Goal: Task Accomplishment & Management: Manage account settings

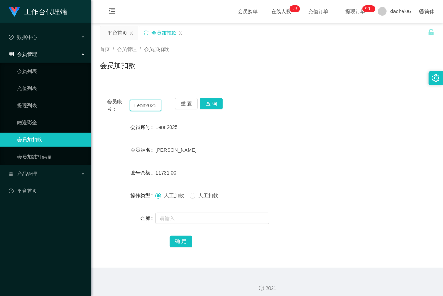
drag, startPoint x: 0, startPoint y: 0, endPoint x: 146, endPoint y: 109, distance: 182.6
click at [146, 109] on input "Leon2025" at bounding box center [145, 105] width 31 height 11
paste input "5395959"
type input "5395959"
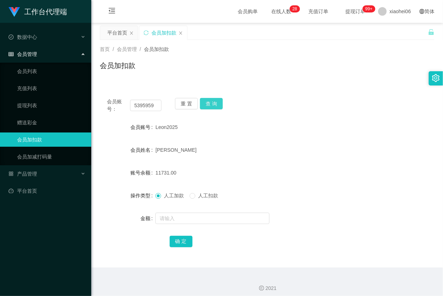
click at [215, 105] on button "查 询" at bounding box center [211, 103] width 23 height 11
click at [194, 212] on div at bounding box center [252, 218] width 195 height 14
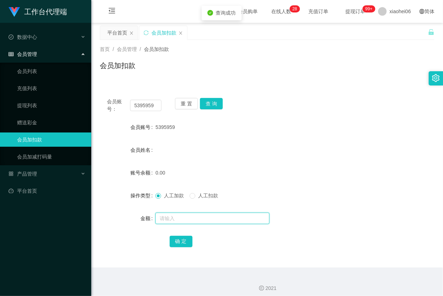
click at [205, 213] on input "text" at bounding box center [212, 218] width 114 height 11
type input "100"
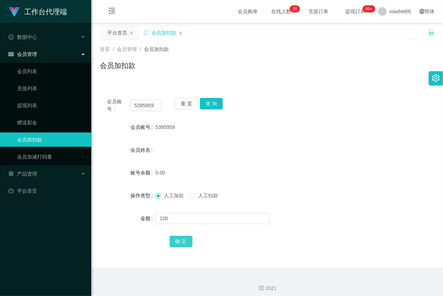
click at [180, 241] on button "确 定" at bounding box center [181, 241] width 23 height 11
click at [321, 122] on div "5395959" at bounding box center [252, 127] width 195 height 14
click at [56, 176] on div "产品管理" at bounding box center [45, 174] width 91 height 14
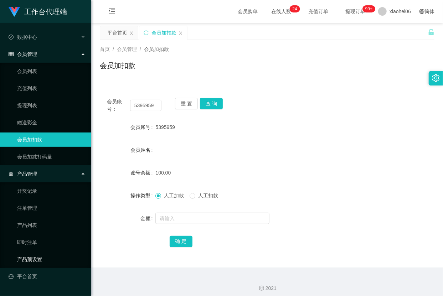
click at [38, 256] on link "产品预设置" at bounding box center [51, 259] width 68 height 14
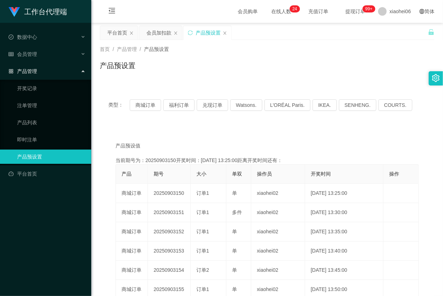
click at [143, 114] on div "类型： 商城订单 福利订单 兑现订单 Watsons. L'ORÉAL Paris. IKEA. SENHENG. COURTS." at bounding box center [267, 105] width 335 height 29
click at [155, 96] on div "类型： 商城订单 福利订单 兑现订单 Watsons. L'ORÉAL Paris. IKEA. SENHENG. COURTS." at bounding box center [267, 105] width 335 height 29
click at [148, 106] on button "商城订单" at bounding box center [145, 104] width 31 height 11
click at [59, 43] on div "数据中心" at bounding box center [45, 37] width 91 height 14
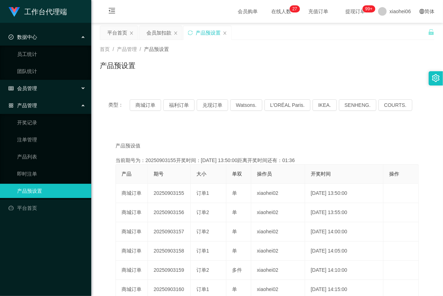
click at [40, 93] on div "会员管理" at bounding box center [45, 88] width 91 height 14
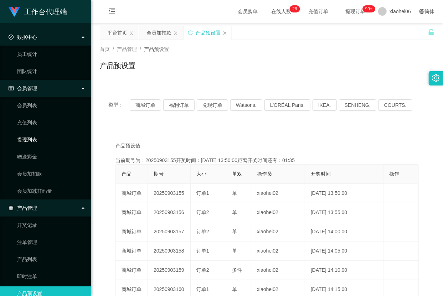
click at [41, 141] on link "提现列表" at bounding box center [51, 140] width 68 height 14
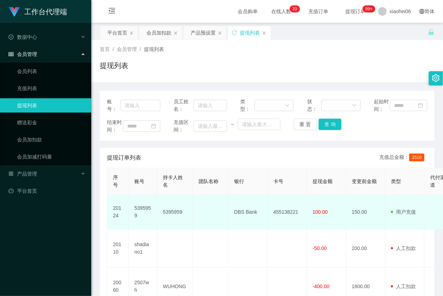
click at [166, 227] on td "5395959" at bounding box center [175, 212] width 36 height 35
click at [166, 228] on td "5395959" at bounding box center [175, 212] width 36 height 35
click at [226, 226] on td at bounding box center [211, 212] width 36 height 35
click at [243, 227] on td "DBS Bank" at bounding box center [248, 212] width 39 height 35
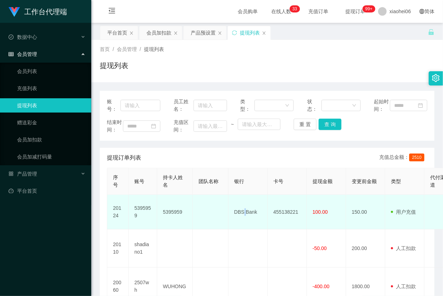
click at [243, 227] on td "DBS Bank" at bounding box center [248, 212] width 39 height 35
click at [244, 226] on td "DBS Bank" at bounding box center [248, 212] width 39 height 35
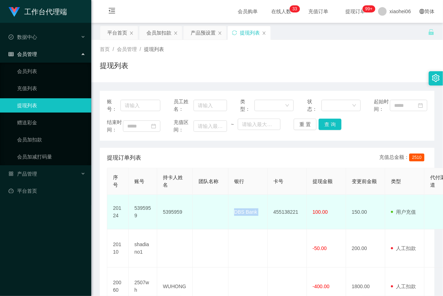
click at [244, 226] on td "DBS Bank" at bounding box center [248, 212] width 39 height 35
click at [244, 225] on td "DBS Bank" at bounding box center [248, 212] width 39 height 35
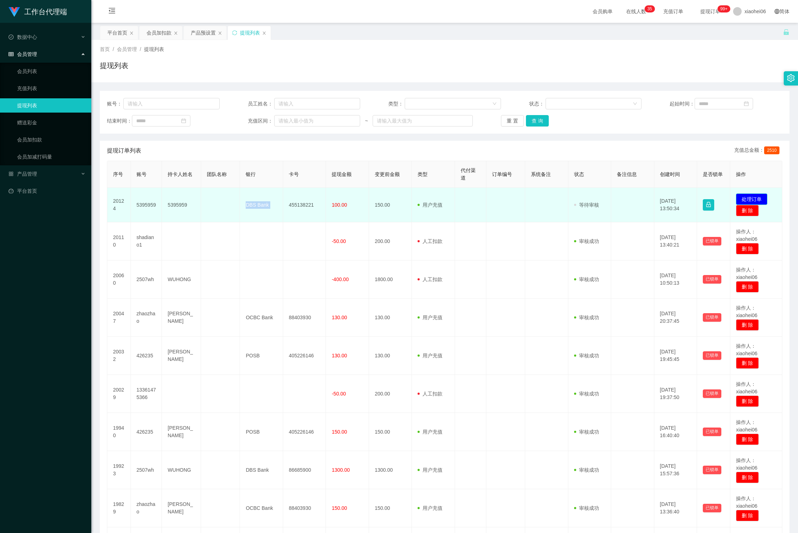
click at [443, 205] on button "处理订单" at bounding box center [751, 199] width 31 height 11
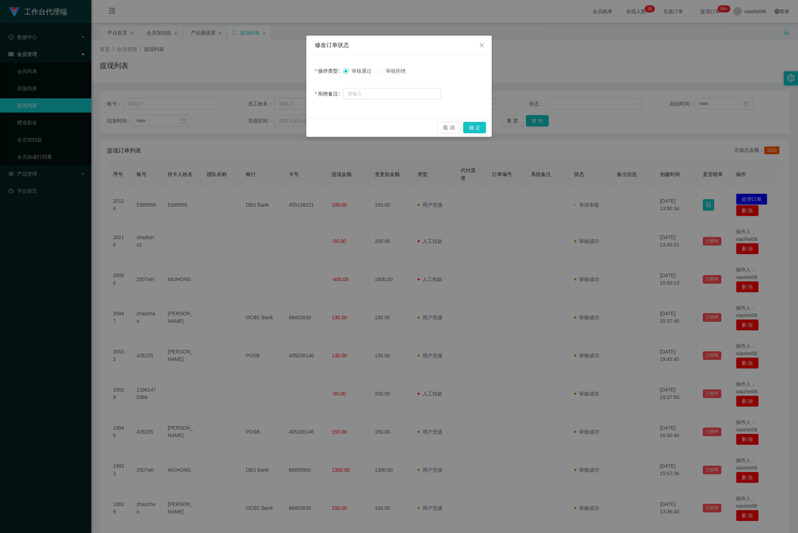
click at [443, 220] on div "修改订单状态 操作类型 审核通过 审核拒绝 拒绝备注 取 消 确 定" at bounding box center [399, 266] width 798 height 533
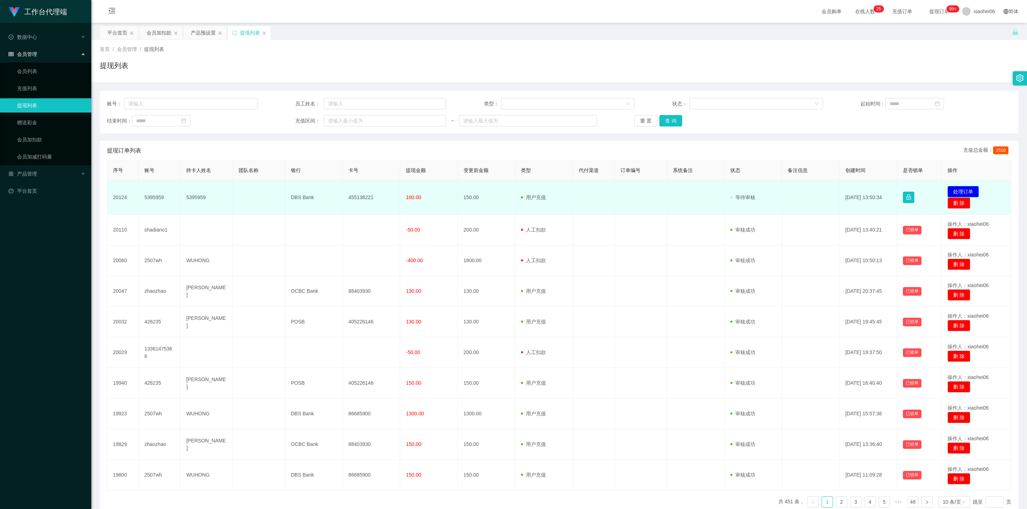
click at [443, 191] on button "处理订单" at bounding box center [962, 191] width 31 height 11
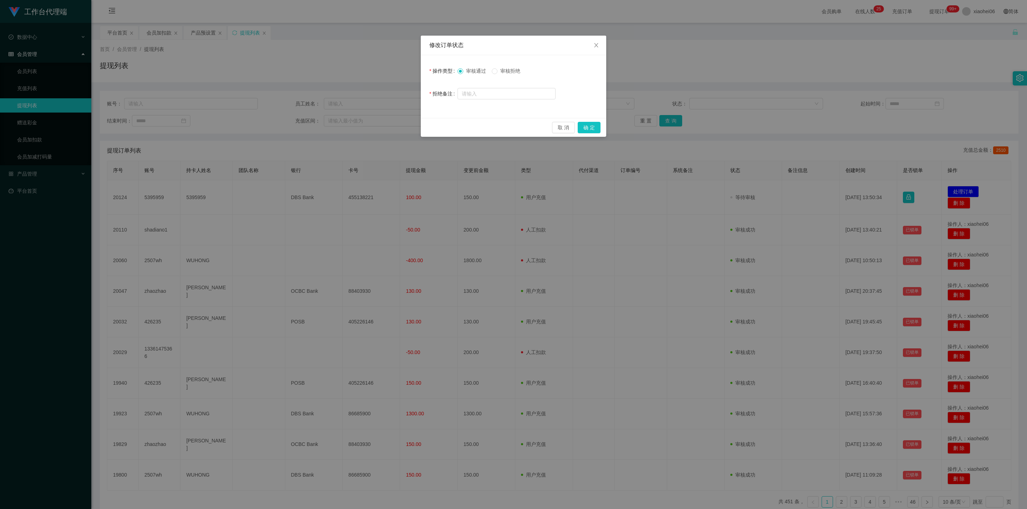
click at [443, 67] on label "审核拒绝" at bounding box center [507, 70] width 31 height 7
click at [443, 93] on input "text" at bounding box center [506, 93] width 98 height 11
type input "请填写正确信息后重新发起提现，感谢您的配合！"
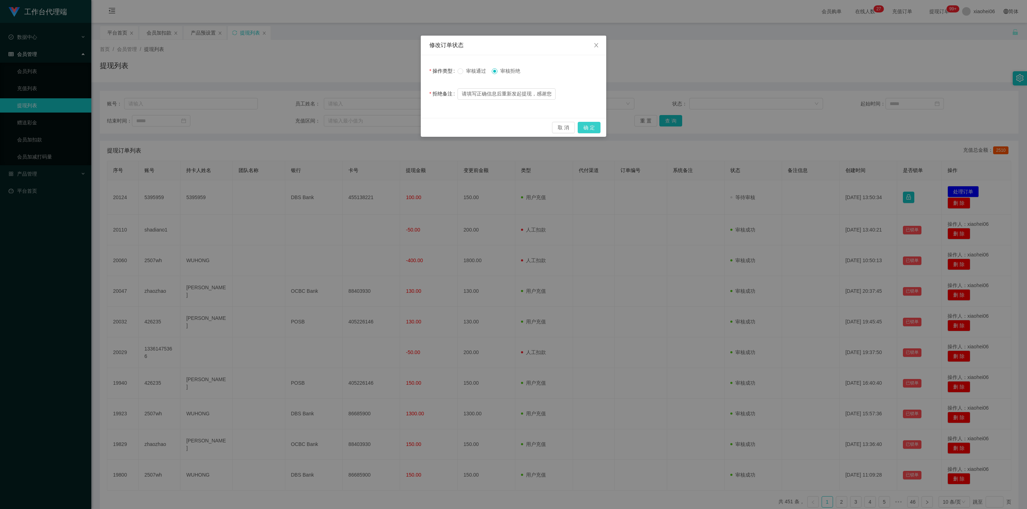
click at [443, 123] on button "确 定" at bounding box center [588, 127] width 23 height 11
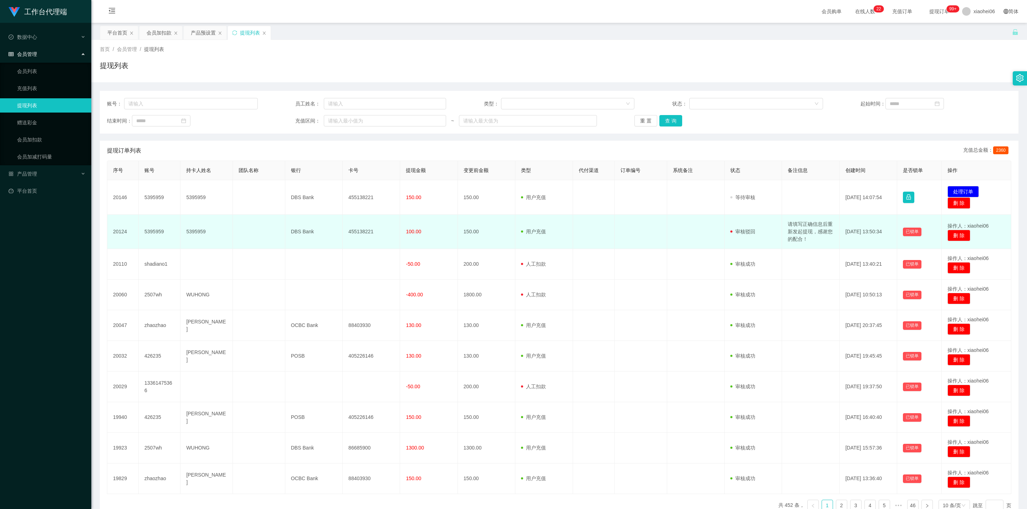
click at [801, 232] on td "请填写正确信息后重新发起提现，感谢您的配合！" at bounding box center [810, 232] width 57 height 34
click at [788, 230] on td "请填写正确信息后重新发起提现，感谢您的配合！" at bounding box center [810, 232] width 57 height 34
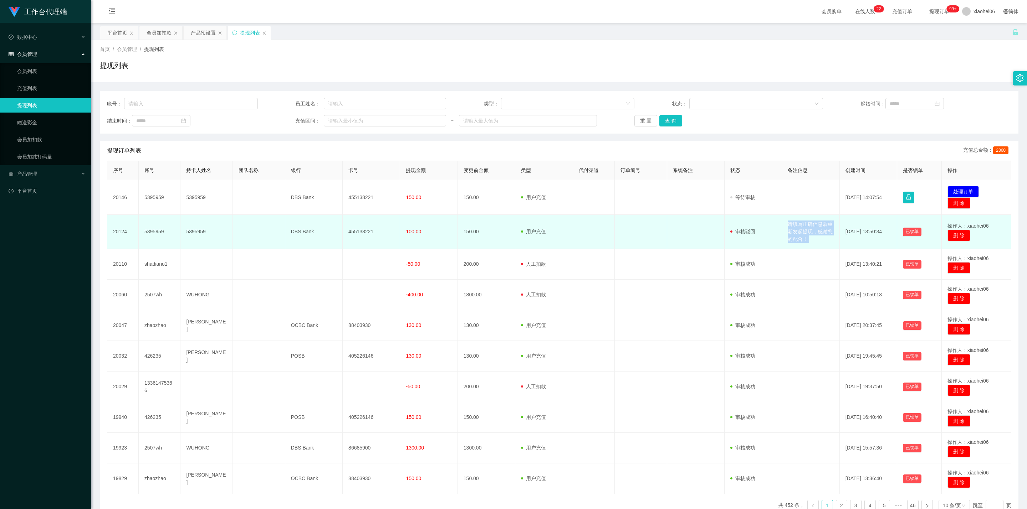
copy td "请填写正确信息后重新发起提现，感谢您的配合！"
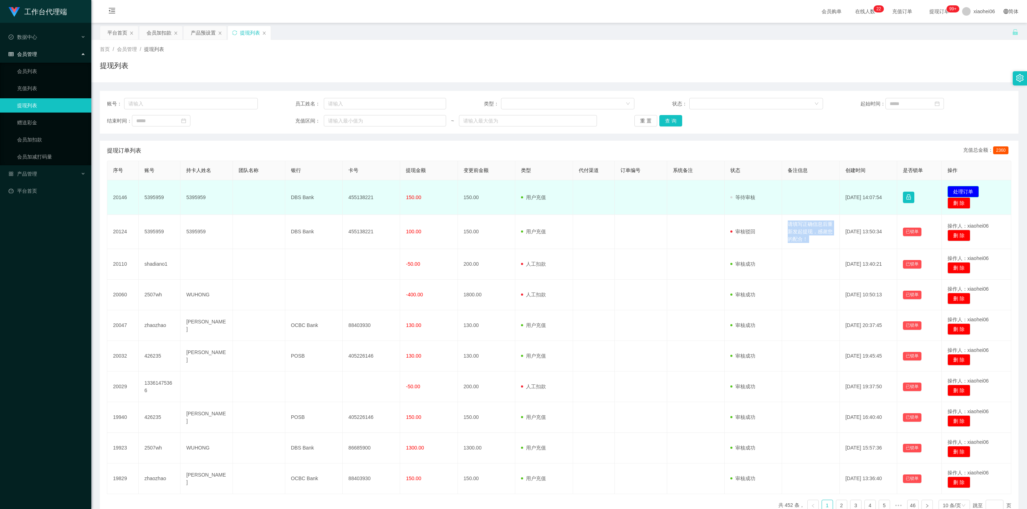
click at [960, 189] on button "处理订单" at bounding box center [962, 191] width 31 height 11
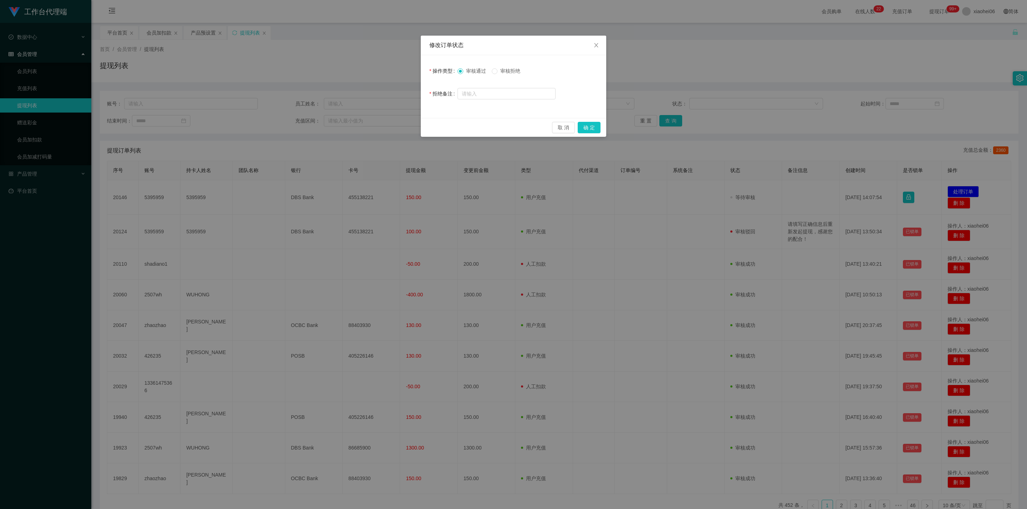
click at [509, 67] on div "审核通过 审核拒绝" at bounding box center [506, 71] width 98 height 14
click at [509, 70] on span "审核拒绝" at bounding box center [510, 71] width 26 height 6
click at [512, 91] on input "text" at bounding box center [506, 93] width 98 height 11
paste input "请填写正确信息后重新发起提现，感谢您的配合！"
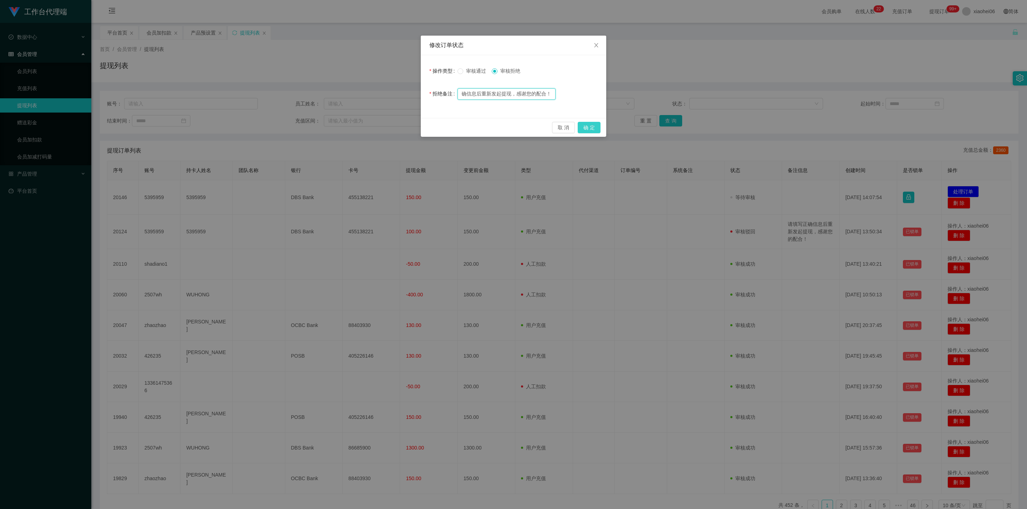
type input "请填写正确信息后重新发起提现，感谢您的配合！"
click at [590, 128] on button "确 定" at bounding box center [588, 127] width 23 height 11
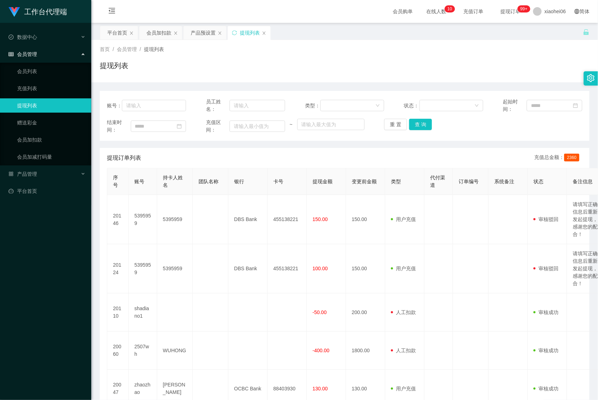
click at [160, 42] on div "首页 / 会员管理 / 提现列表 / 提现列表" at bounding box center [344, 61] width 507 height 42
click at [154, 36] on div "会员加扣款" at bounding box center [159, 33] width 25 height 14
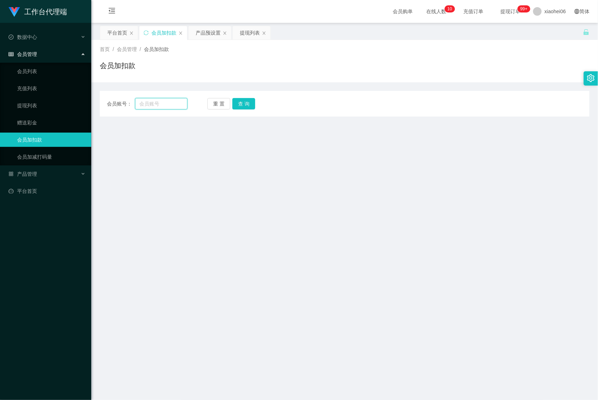
click at [161, 100] on input "text" at bounding box center [161, 103] width 52 height 11
paste input "426235"
type input "426235"
click at [247, 109] on div "会员账号： 426235 重 置 查 询 会员账号 会员姓名 账号余额 操作类型 人工加款 人工扣款 金额 确 定" at bounding box center [345, 104] width 490 height 26
click at [244, 106] on button "查 询" at bounding box center [243, 103] width 23 height 11
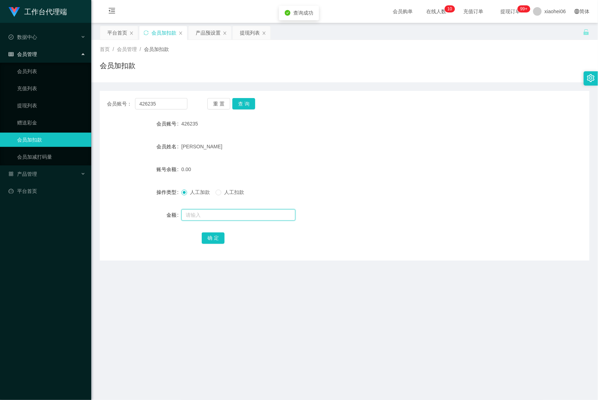
click at [235, 210] on input "text" at bounding box center [238, 214] width 114 height 11
type input "500"
click at [216, 238] on button "确 定" at bounding box center [213, 237] width 23 height 11
click at [251, 35] on div "提现列表" at bounding box center [250, 33] width 20 height 14
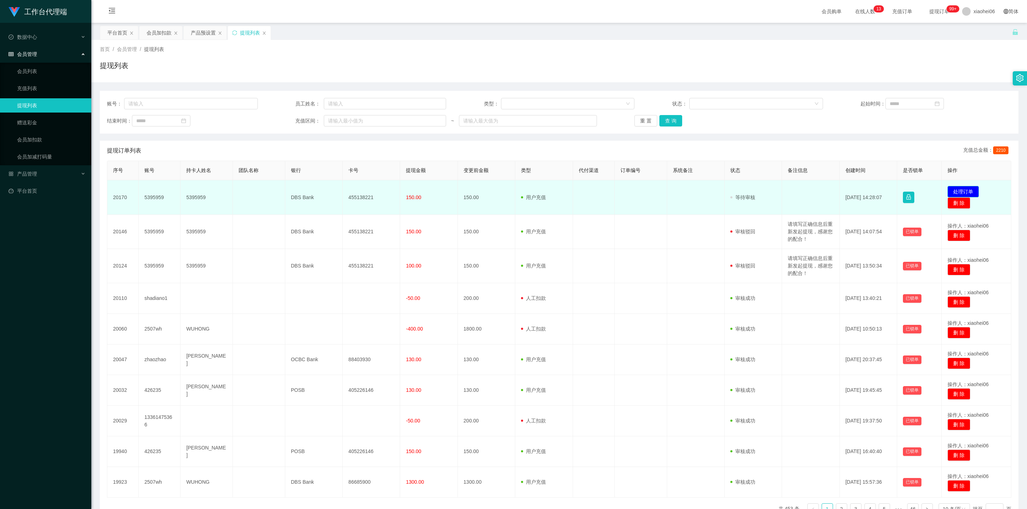
click at [949, 190] on button "处理订单" at bounding box center [962, 191] width 31 height 11
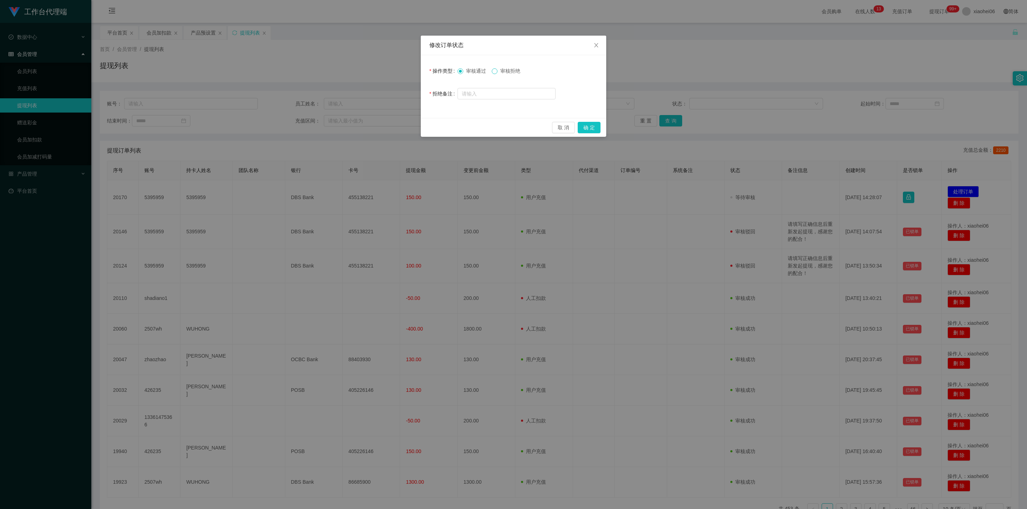
click at [494, 74] on div "审核通过 审核拒绝" at bounding box center [506, 71] width 98 height 14
click at [592, 137] on div "取 消 确 定" at bounding box center [513, 127] width 185 height 19
click at [584, 130] on button "确 定" at bounding box center [588, 127] width 23 height 11
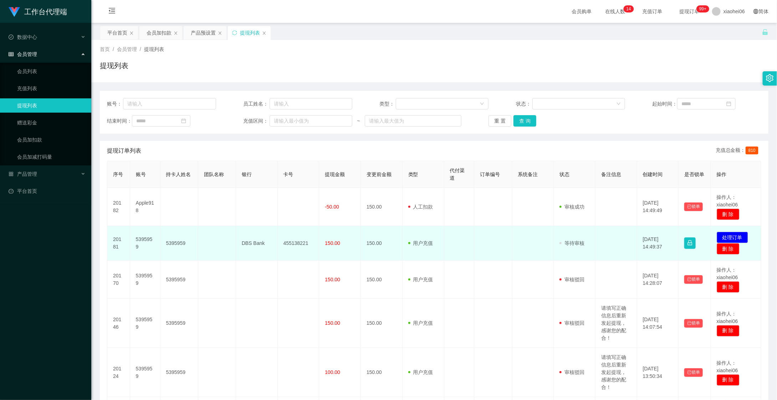
click at [170, 244] on td "5395959" at bounding box center [179, 243] width 38 height 35
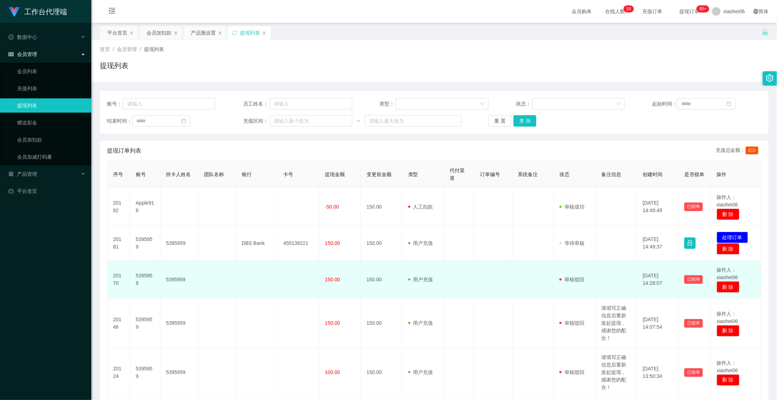
drag, startPoint x: 319, startPoint y: 266, endPoint x: 315, endPoint y: 265, distance: 4.0
click at [315, 265] on tr "20170 5395959 5395959 150.00 150.00 用户充值 人工扣款 审核驳回 审核成功 等待审核 [DATE] 14:28:07 已锁…" at bounding box center [434, 280] width 654 height 38
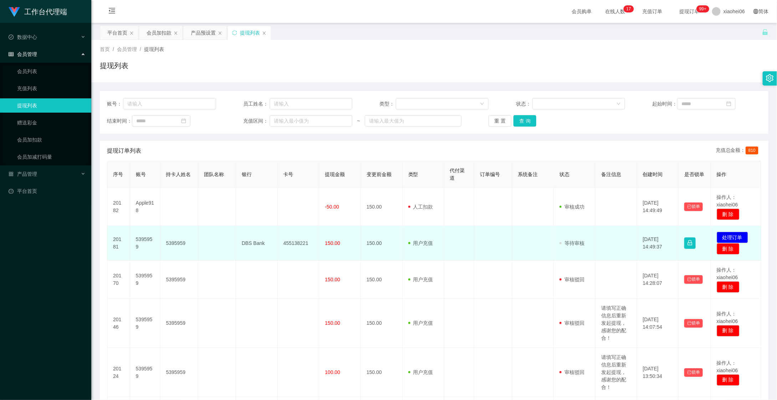
click at [248, 246] on td "DBS Bank" at bounding box center [257, 243] width 42 height 35
click at [251, 245] on td "DBS Bank" at bounding box center [257, 243] width 42 height 35
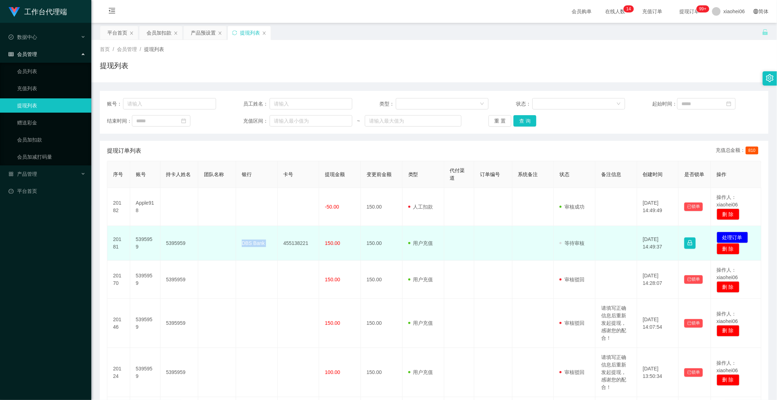
click at [251, 245] on td "DBS Bank" at bounding box center [257, 243] width 42 height 35
click at [255, 245] on td "DBS Bank" at bounding box center [257, 243] width 42 height 35
click at [255, 244] on td "DBS Bank" at bounding box center [257, 243] width 42 height 35
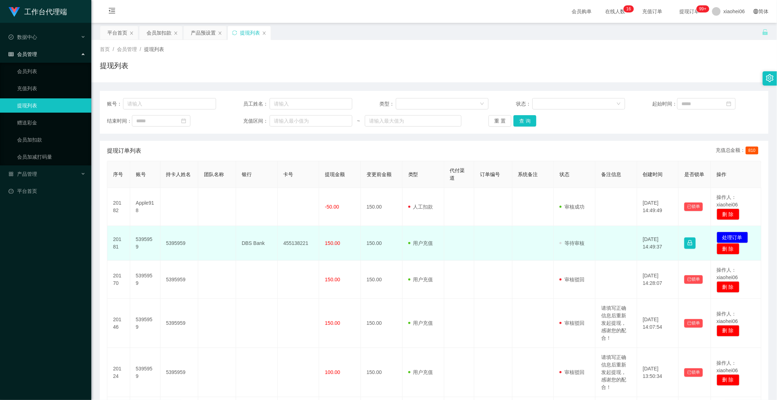
click at [295, 243] on td "455138221" at bounding box center [299, 243] width 42 height 35
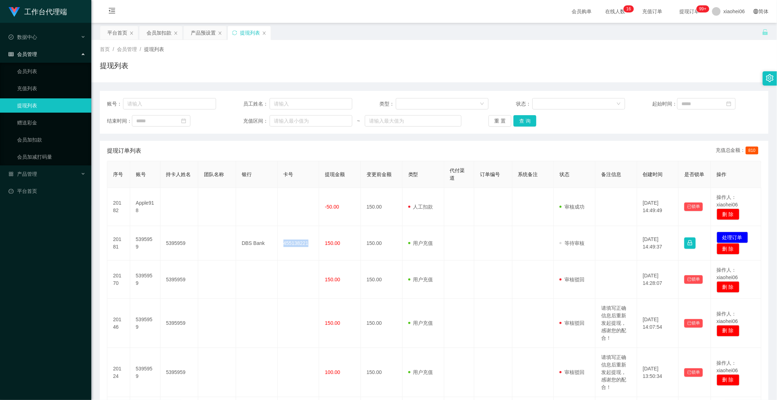
copy td "455138221"
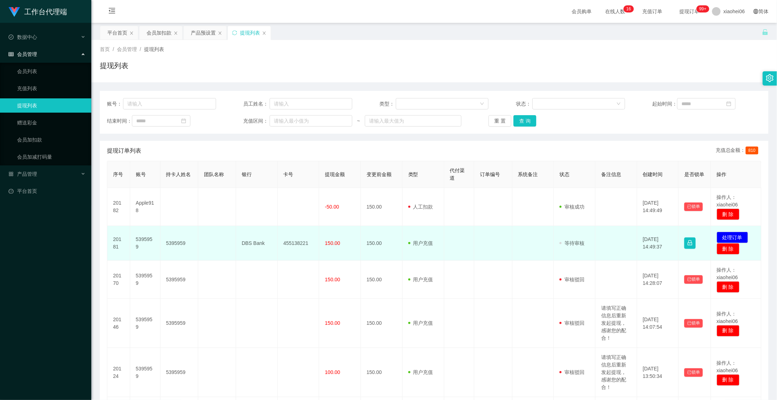
click at [253, 243] on td "DBS Bank" at bounding box center [257, 243] width 42 height 35
click at [248, 243] on td "DBS Bank" at bounding box center [257, 243] width 42 height 35
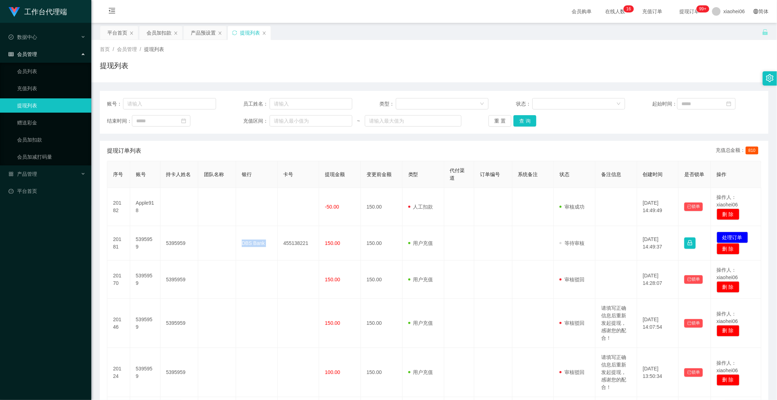
copy td "DBS Bank"
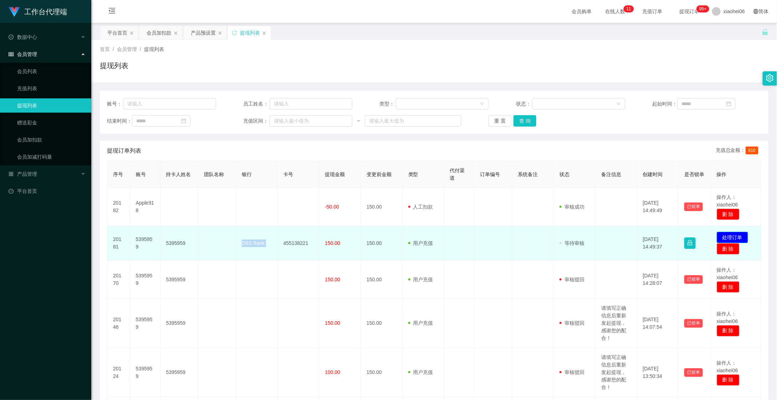
click at [598, 235] on button "处理订单" at bounding box center [732, 237] width 31 height 11
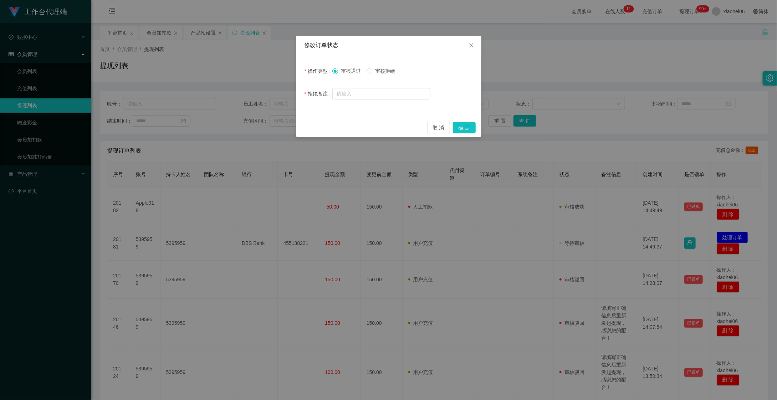
click at [334, 221] on div "修改订单状态 操作类型 审核通过 审核拒绝 拒绝备注 取 消 确 定" at bounding box center [388, 200] width 777 height 400
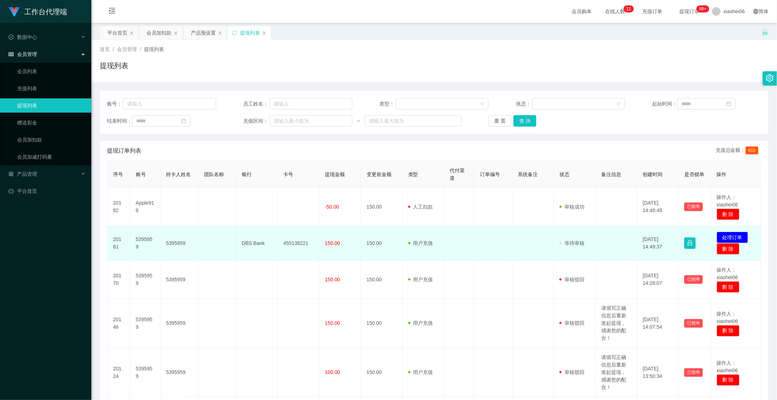
click at [144, 237] on td "5395959" at bounding box center [145, 243] width 30 height 35
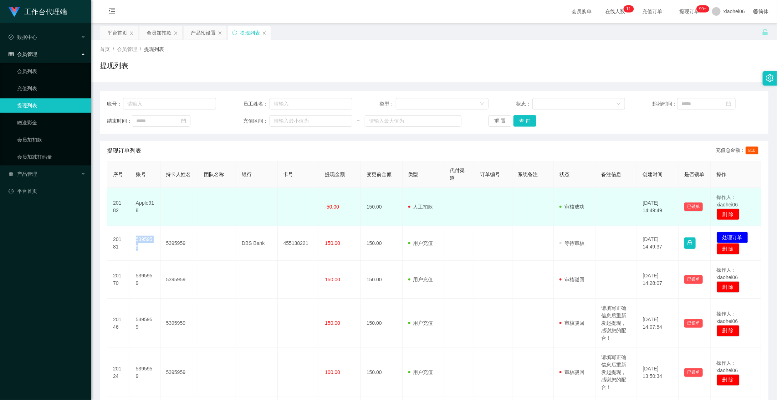
copy td "5395959"
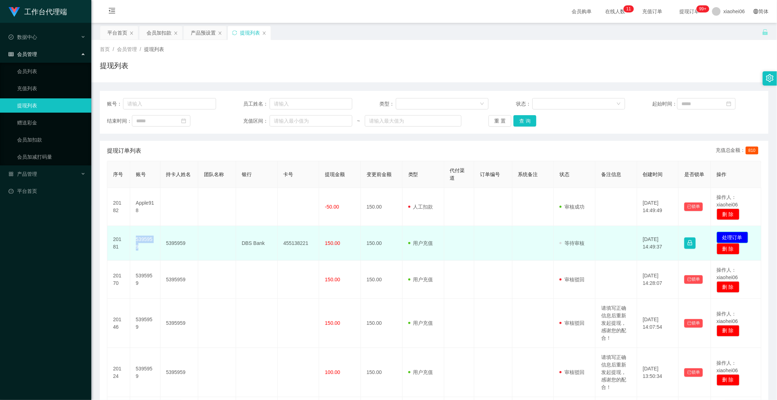
click at [598, 237] on button "处理订单" at bounding box center [732, 237] width 31 height 11
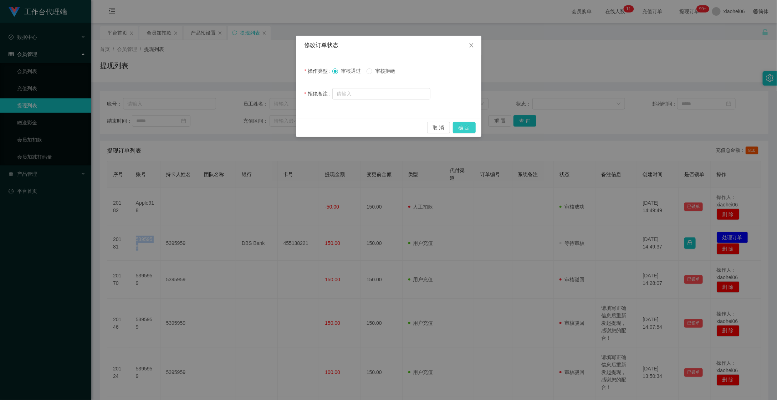
click at [463, 129] on button "确 定" at bounding box center [464, 127] width 23 height 11
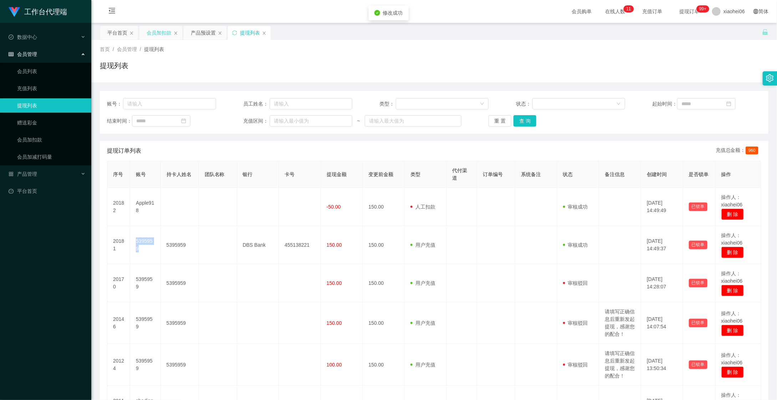
click at [155, 29] on div "会员加扣款" at bounding box center [159, 33] width 25 height 14
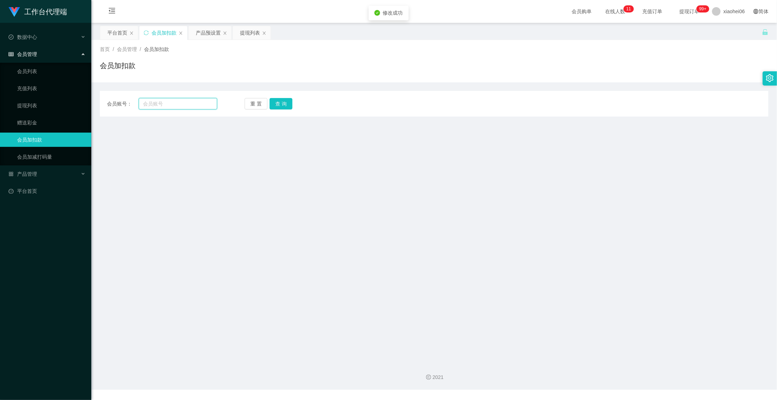
click at [155, 99] on input "text" at bounding box center [178, 103] width 78 height 11
paste input "5395959"
type input "5395959"
click at [283, 105] on button "查 询" at bounding box center [280, 103] width 23 height 11
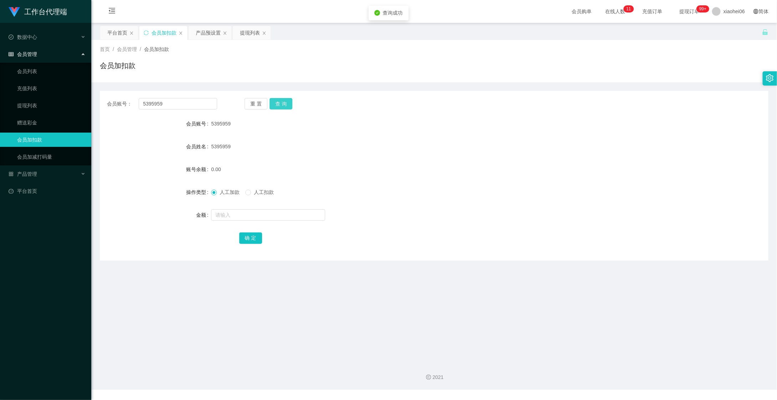
click at [283, 105] on button "查 询" at bounding box center [280, 103] width 23 height 11
click at [282, 105] on button "查 询" at bounding box center [280, 103] width 23 height 11
click at [212, 33] on div "产品预设置" at bounding box center [208, 33] width 25 height 14
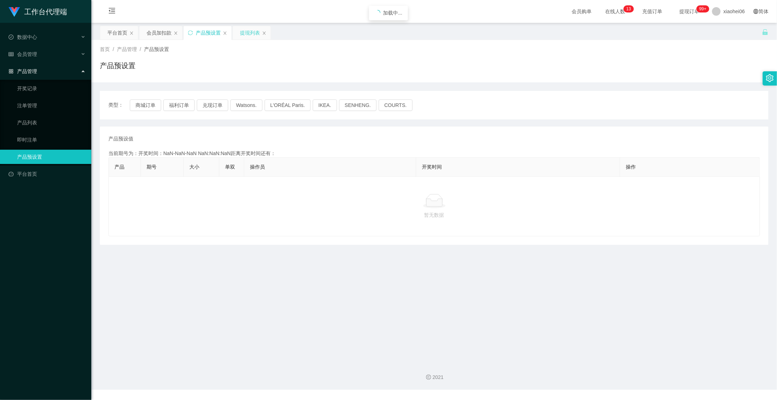
click at [247, 35] on div "提现列表" at bounding box center [250, 33] width 20 height 14
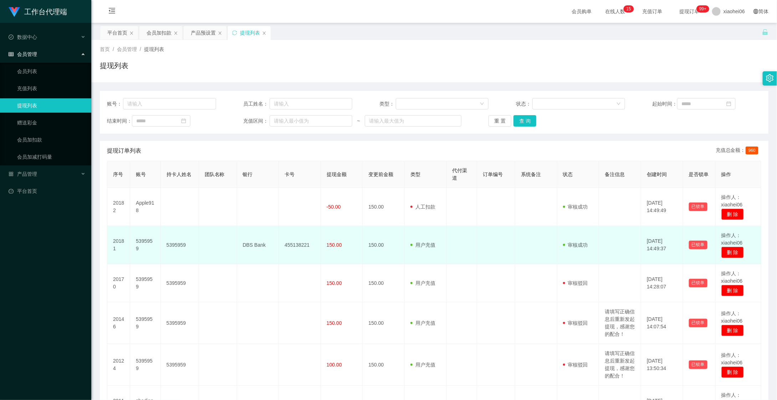
click at [134, 242] on td "5395959" at bounding box center [145, 245] width 31 height 38
click at [140, 243] on td "5395959" at bounding box center [145, 245] width 31 height 38
copy td "5395959"
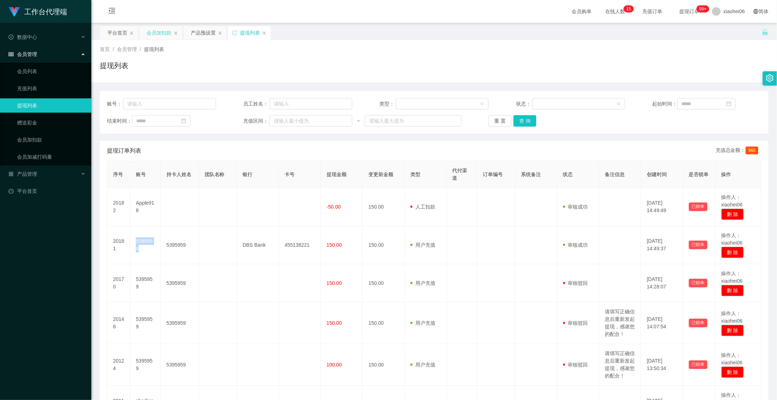
click at [158, 28] on div "会员加扣款" at bounding box center [159, 33] width 25 height 14
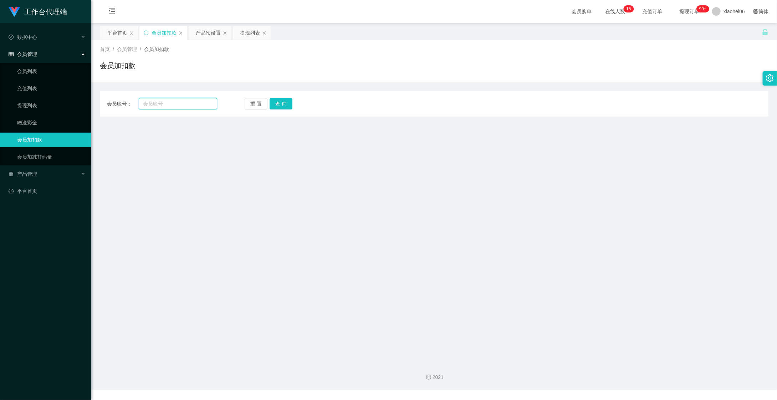
click at [160, 102] on input "text" at bounding box center [178, 103] width 78 height 11
paste input "5395959"
type input "5395959"
click at [288, 104] on button "查 询" at bounding box center [280, 103] width 23 height 11
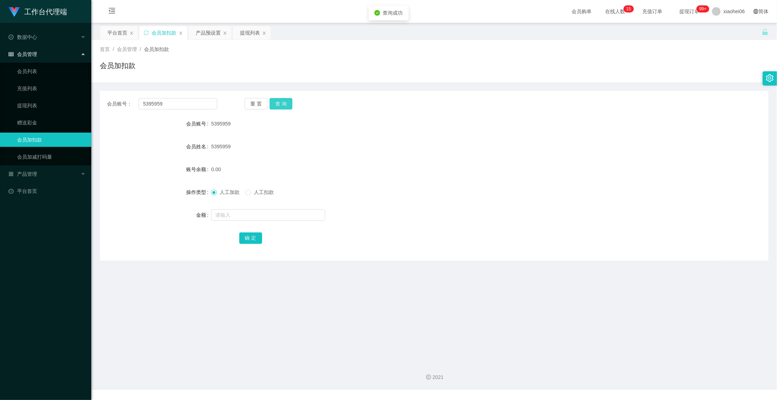
click at [288, 104] on button "查 询" at bounding box center [280, 103] width 23 height 11
drag, startPoint x: 173, startPoint y: 103, endPoint x: 114, endPoint y: 110, distance: 58.5
click at [114, 109] on div "会员账号： 5395959 重 置 查 询 会员账号 5395959 会员姓名 5395959 账号余额 0.00 操作类型 人工加款 人工扣款 金额 确 定" at bounding box center [434, 176] width 668 height 170
click at [51, 68] on link "会员列表" at bounding box center [51, 71] width 68 height 14
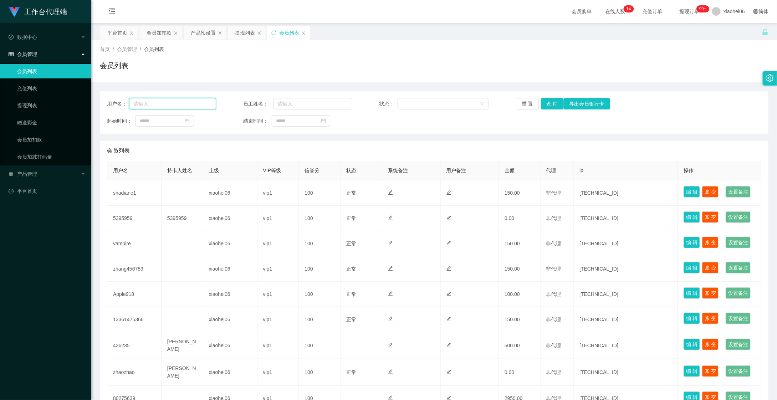
drag, startPoint x: 186, startPoint y: 105, endPoint x: 248, endPoint y: 116, distance: 62.7
click at [186, 105] on input "text" at bounding box center [172, 103] width 87 height 11
paste input "5395959"
type input "5395959"
click at [553, 102] on button "查 询" at bounding box center [552, 103] width 23 height 11
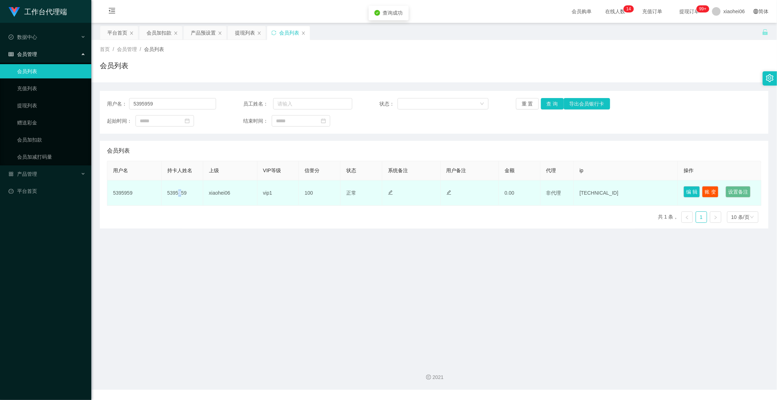
click at [179, 193] on td "5395959" at bounding box center [182, 192] width 42 height 25
click at [692, 194] on button "编 辑" at bounding box center [691, 191] width 16 height 11
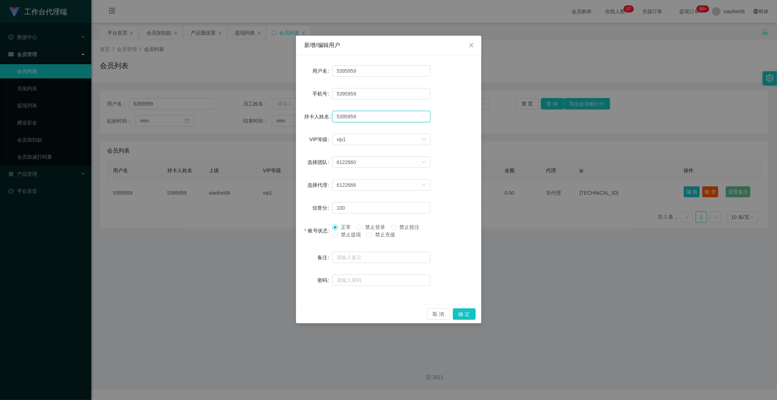
drag, startPoint x: 374, startPoint y: 118, endPoint x: 235, endPoint y: 114, distance: 138.4
click at [262, 114] on div "新增/编辑用户 用户名 5395959 手机号 5395959 持卡人姓名 5395959 VIP等级 选择VIP等级 vip1 选择团队 6122660 选…" at bounding box center [388, 200] width 777 height 400
drag, startPoint x: 483, startPoint y: 46, endPoint x: 477, endPoint y: 46, distance: 6.4
click at [483, 46] on div "新增/编辑用户 用户名 5395959 手机号 5395959 持卡人姓名 VIP等级 选择VIP等级 vip1 选择团队 6122660 选择代理 6122…" at bounding box center [388, 200] width 777 height 400
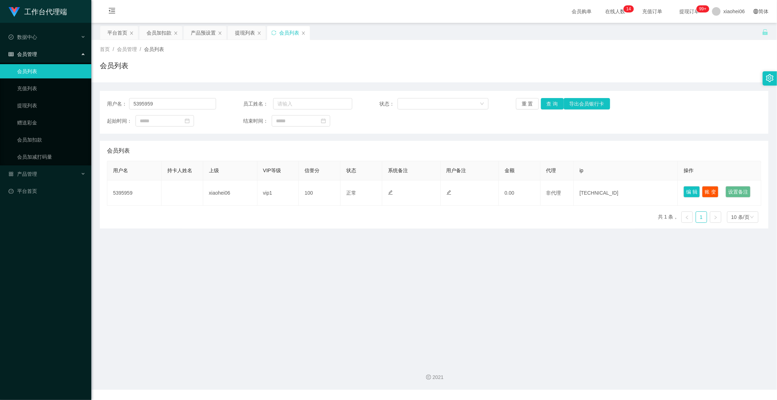
click at [475, 46] on div "新增/编辑用户 用户名 5395959 手机号 5395959 持卡人姓名 VIP等级 选择VIP等级 vip1 选择团队 6122660 选择代理 6122…" at bounding box center [388, 200] width 777 height 400
click at [556, 96] on div "用户名： 5395959 员工姓名： 状态： 重 置 查 询 导出会员银行卡 起始时间： 结束时间：" at bounding box center [434, 112] width 668 height 43
click at [554, 101] on button "查 询" at bounding box center [552, 103] width 23 height 11
drag, startPoint x: 492, startPoint y: 335, endPoint x: 607, endPoint y: 260, distance: 137.1
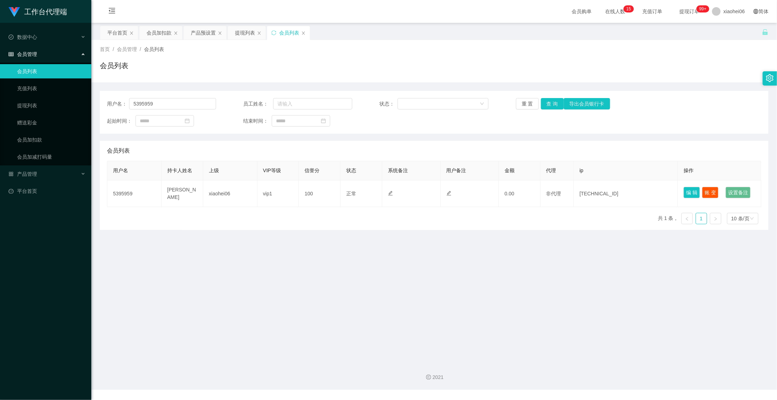
click at [493, 335] on main "关闭左侧 关闭右侧 关闭其它 刷新页面 平台首页 会员加扣款 产品预设置 提现列表 会员列表 首页 / 会员管理 / 会员列表 / 会员列表 用户名： 539…" at bounding box center [434, 190] width 686 height 334
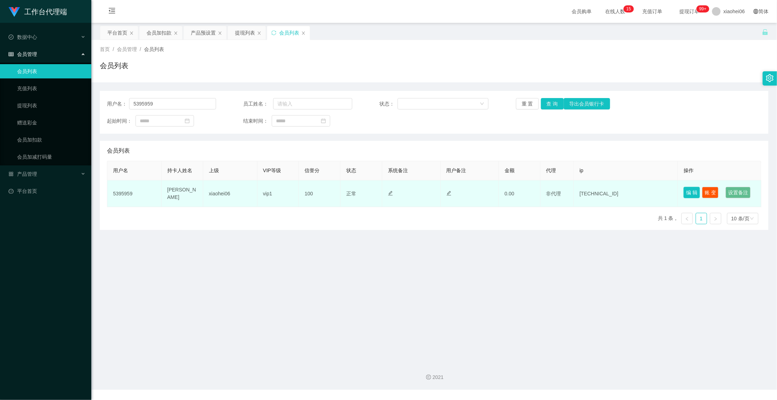
click at [690, 192] on button "编 辑" at bounding box center [691, 192] width 16 height 11
type input "[PERSON_NAME]"
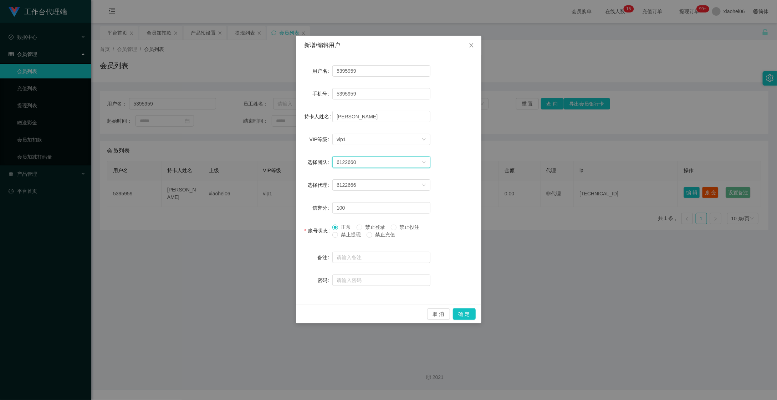
click at [411, 159] on div "6122660" at bounding box center [379, 162] width 85 height 11
click at [432, 176] on form "用户名 5395959 手机号 5395959 持卡人姓名 [PERSON_NAME]等级 选择VIP等级 vip1 选择团队 6122660 选择代理 61…" at bounding box center [388, 176] width 168 height 224
click at [419, 183] on div "6122666" at bounding box center [379, 185] width 85 height 11
click at [382, 211] on div "暂无数据" at bounding box center [381, 208] width 89 height 23
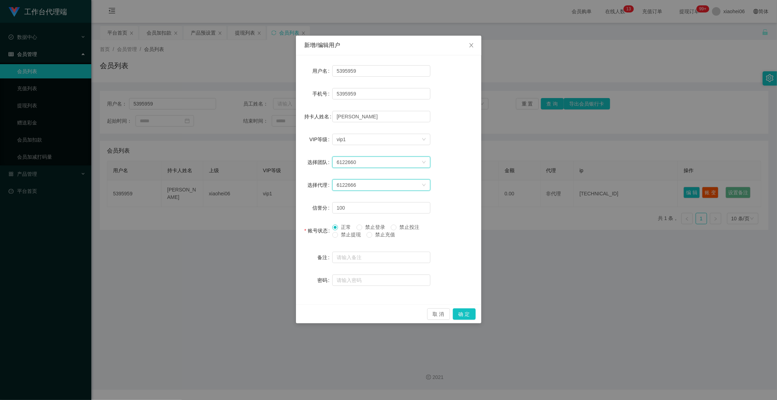
click at [401, 166] on div "6122660" at bounding box center [379, 162] width 85 height 11
click at [398, 164] on div "6122660" at bounding box center [379, 162] width 85 height 11
click at [472, 50] on span "Close" at bounding box center [471, 46] width 20 height 20
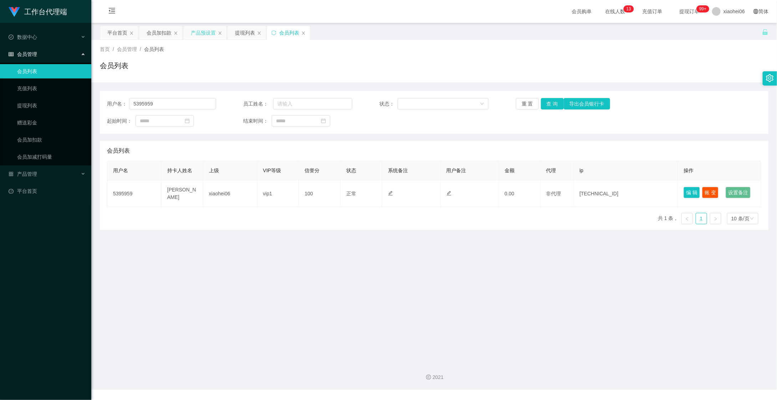
click at [205, 36] on div "产品预设置" at bounding box center [203, 33] width 25 height 14
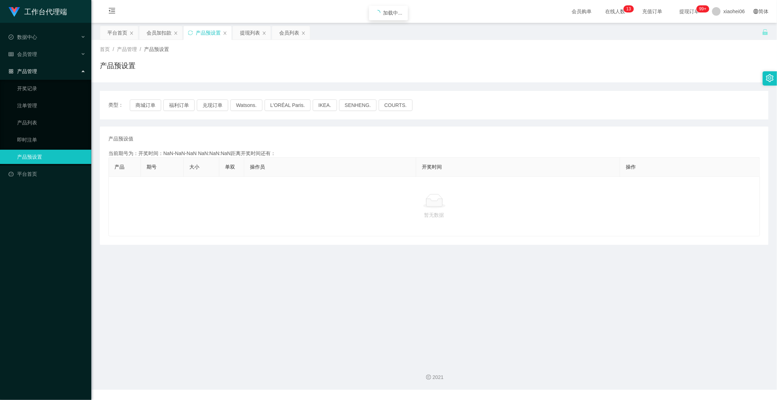
click at [159, 35] on div "会员加扣款" at bounding box center [159, 33] width 25 height 14
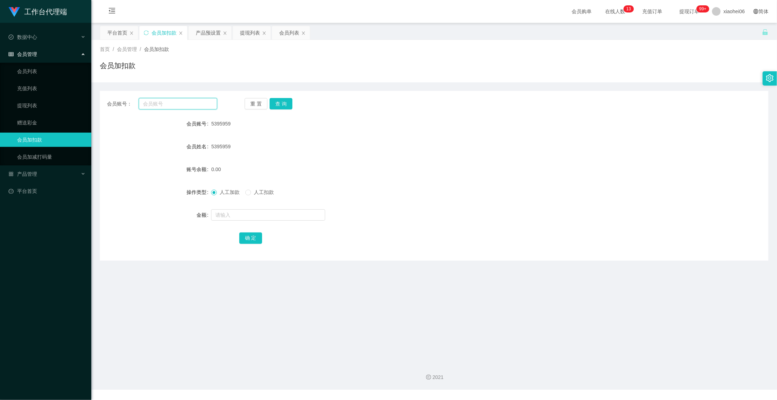
drag, startPoint x: 167, startPoint y: 98, endPoint x: 211, endPoint y: 109, distance: 45.1
click at [168, 100] on input "text" at bounding box center [178, 103] width 78 height 11
paste input "Super33"
type input "Super33"
click at [285, 104] on button "查 询" at bounding box center [280, 103] width 23 height 11
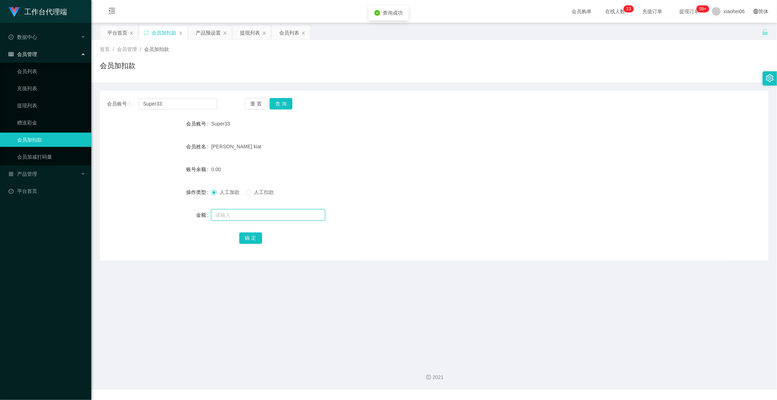
click at [269, 220] on input "text" at bounding box center [268, 214] width 114 height 11
type input "100"
click at [250, 236] on button "确 定" at bounding box center [250, 237] width 23 height 11
drag, startPoint x: 505, startPoint y: 137, endPoint x: 539, endPoint y: 110, distance: 43.4
click at [508, 135] on form "会员账号 Super33 会员姓名 [PERSON_NAME] kiat 账号余额 100.00 操作类型 人工加款 人工扣款 金额 确 定" at bounding box center [434, 181] width 668 height 128
